Goal: Task Accomplishment & Management: Use online tool/utility

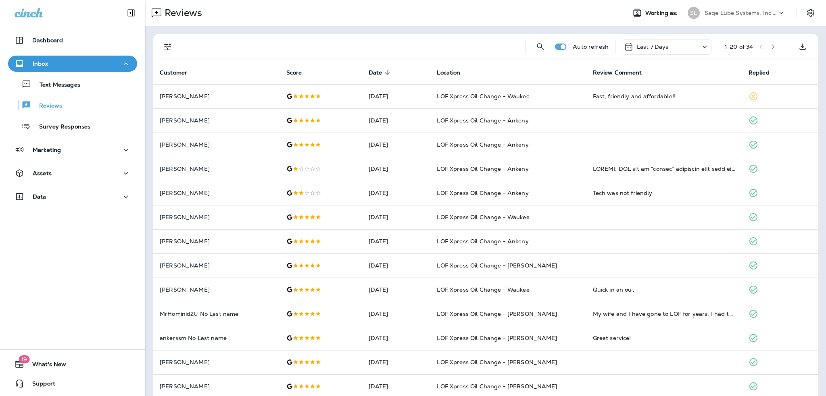
scroll to position [1, 0]
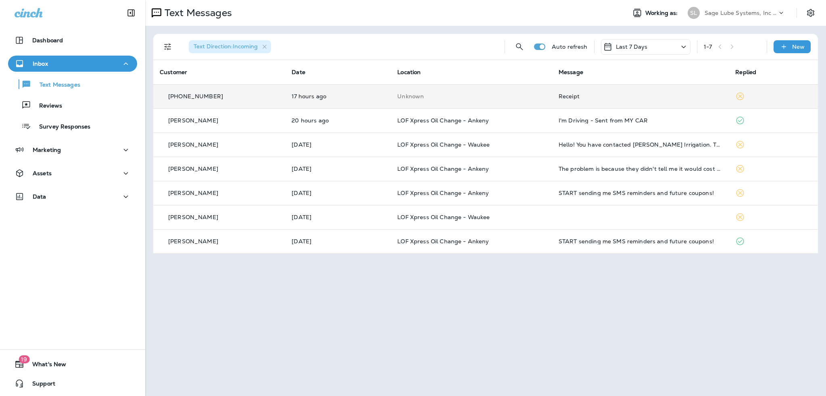
click at [566, 96] on div "Receipt" at bounding box center [640, 96] width 164 height 6
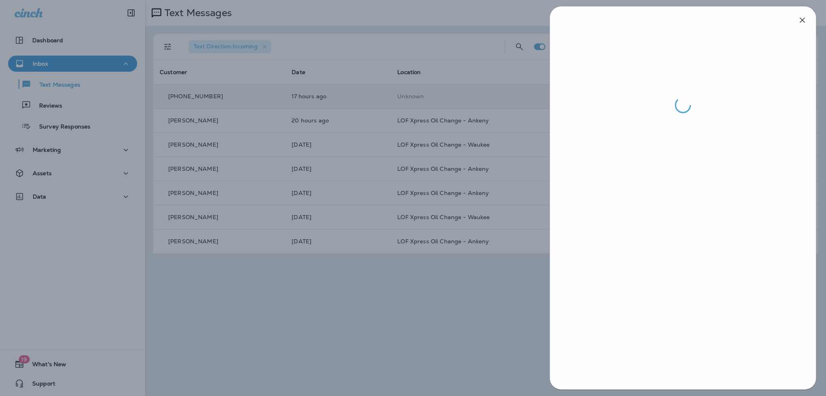
click at [469, 325] on div at bounding box center [413, 198] width 826 height 396
